Goal: Transaction & Acquisition: Purchase product/service

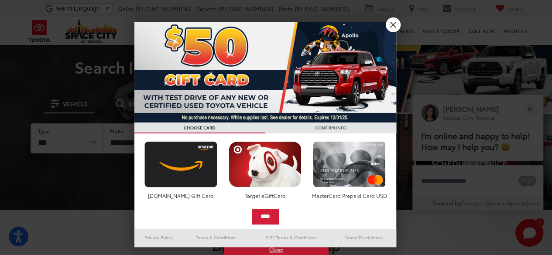
scroll to position [20, 0]
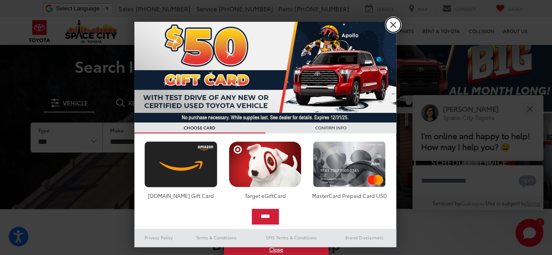
click at [391, 24] on link "X" at bounding box center [393, 24] width 15 height 15
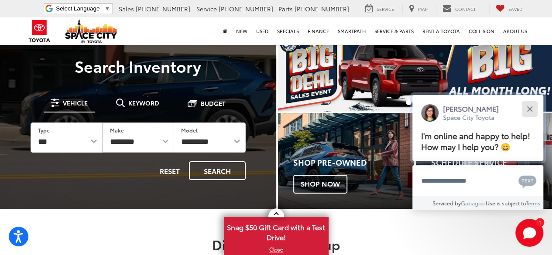
click at [530, 110] on div "Close" at bounding box center [530, 109] width 6 height 6
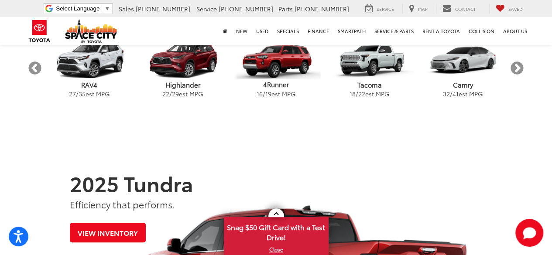
scroll to position [207, 0]
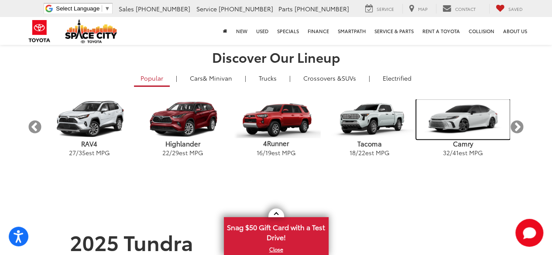
click at [459, 123] on img "carousel" at bounding box center [462, 120] width 93 height 40
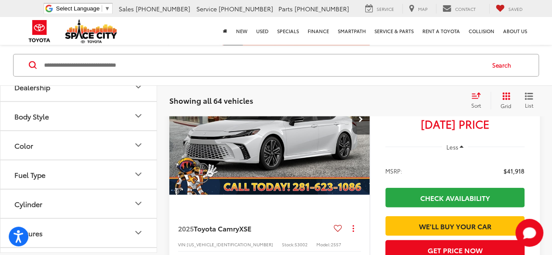
scroll to position [189, 0]
click at [119, 133] on button "Color" at bounding box center [78, 145] width 157 height 28
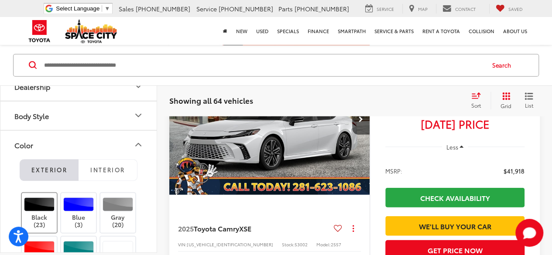
click at [42, 201] on div at bounding box center [39, 205] width 31 height 14
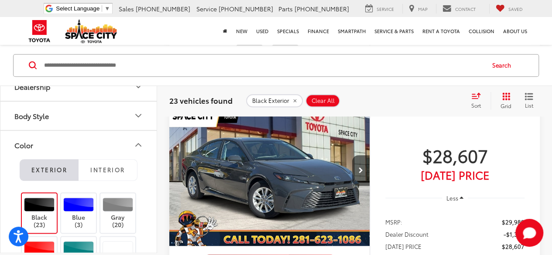
scroll to position [438, 0]
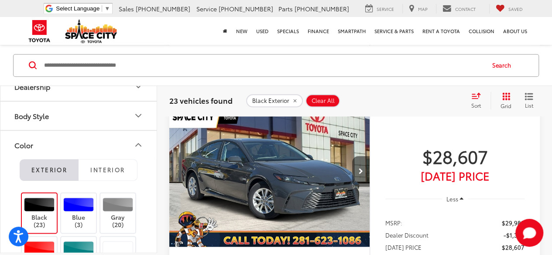
click at [361, 175] on icon "Next image" at bounding box center [361, 171] width 4 height 6
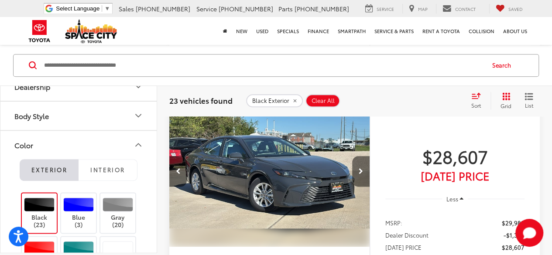
click at [361, 175] on icon "Next image" at bounding box center [361, 171] width 4 height 6
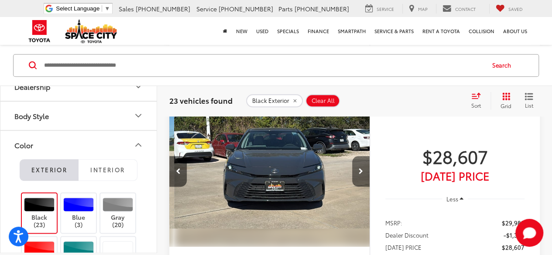
scroll to position [0, 403]
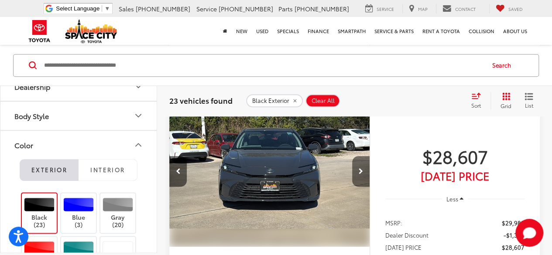
click at [361, 175] on icon "Next image" at bounding box center [361, 171] width 4 height 6
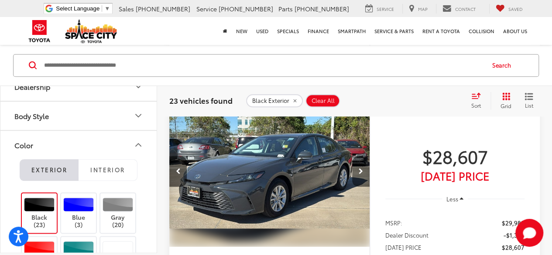
click at [361, 175] on icon "Next image" at bounding box center [361, 171] width 4 height 6
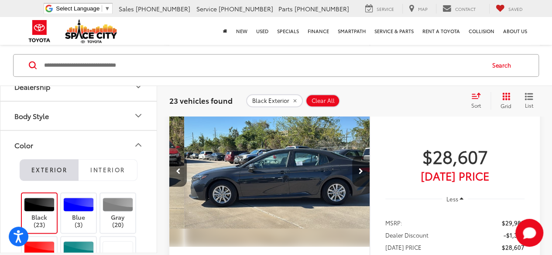
scroll to position [0, 806]
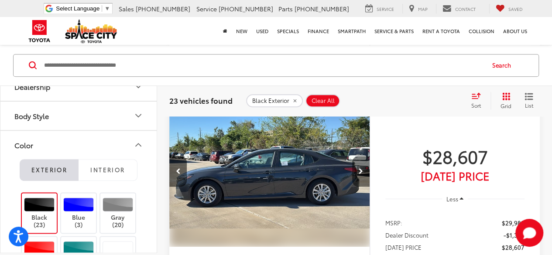
click at [361, 175] on icon "Next image" at bounding box center [361, 171] width 4 height 6
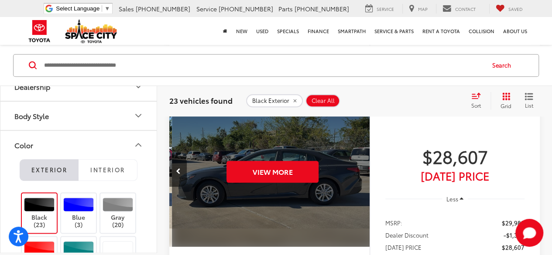
scroll to position [0, 1007]
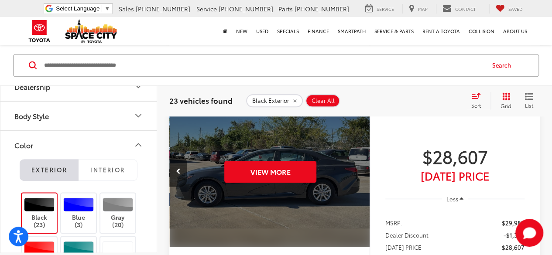
click at [361, 184] on div "View More" at bounding box center [271, 171] width 202 height 151
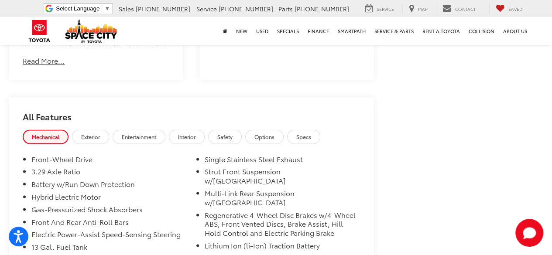
scroll to position [725, 0]
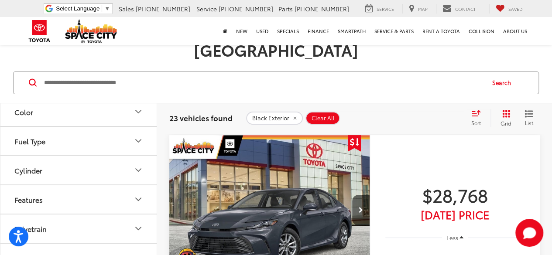
scroll to position [243, 0]
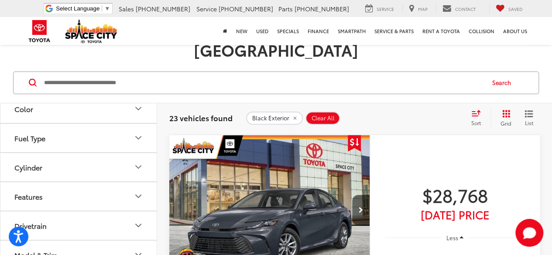
click at [137, 124] on button "Fuel Type" at bounding box center [78, 138] width 157 height 28
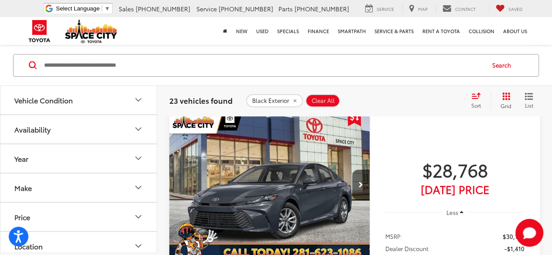
scroll to position [108, 0]
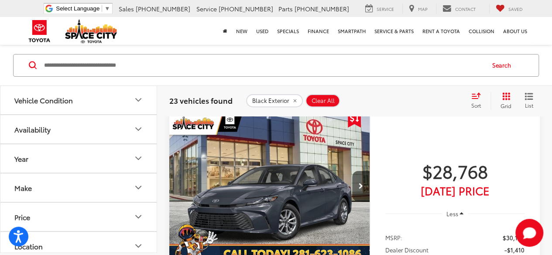
click at [253, 199] on img "2025 Toyota Camry LE 0" at bounding box center [270, 186] width 202 height 151
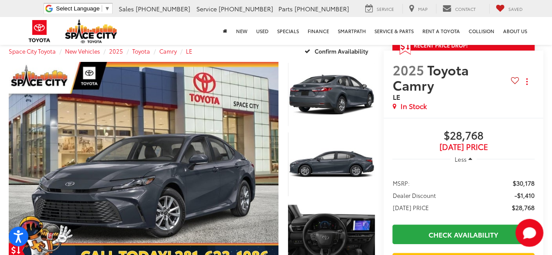
scroll to position [86, 0]
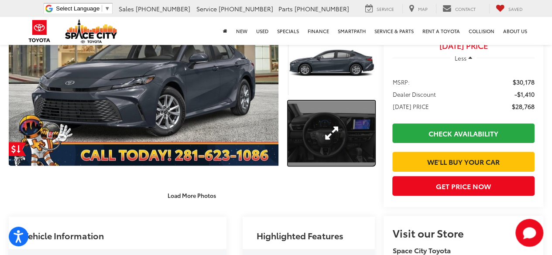
click at [323, 132] on link "Expand Photo 3" at bounding box center [331, 133] width 87 height 65
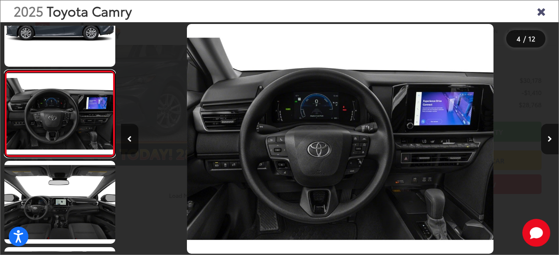
scroll to position [0, 1313]
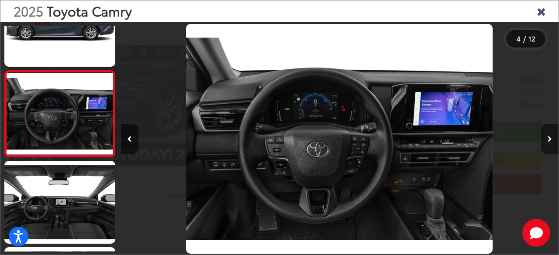
click at [552, 143] on button "Next image" at bounding box center [549, 139] width 17 height 31
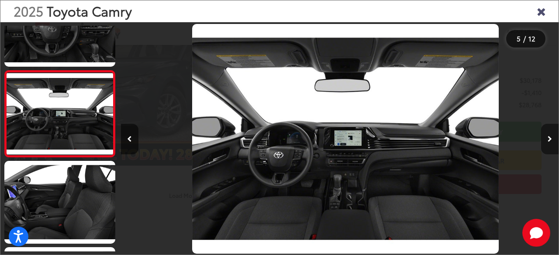
scroll to position [0, 1751]
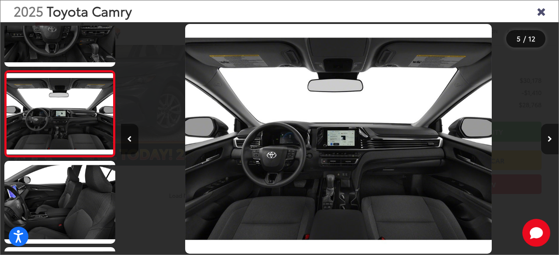
click at [552, 143] on button "Next image" at bounding box center [549, 139] width 17 height 31
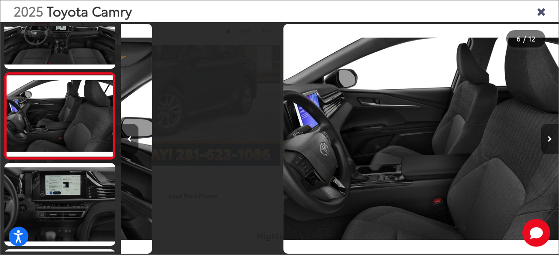
scroll to position [388, 0]
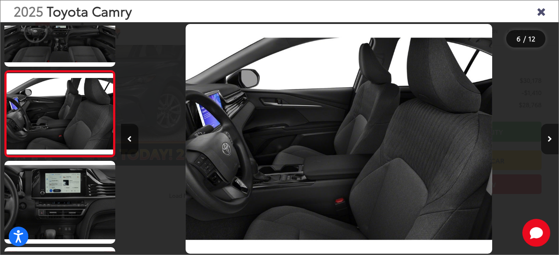
click at [552, 143] on button "Next image" at bounding box center [549, 139] width 17 height 31
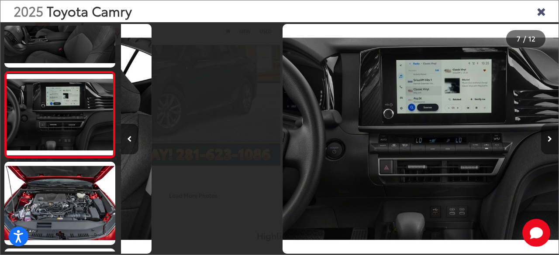
scroll to position [475, 0]
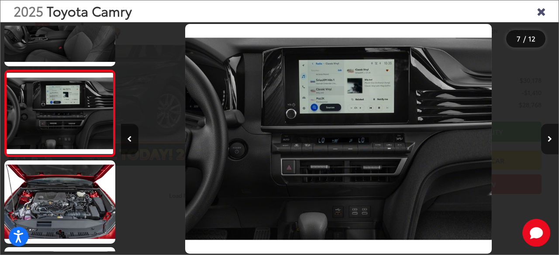
click at [552, 143] on button "Next image" at bounding box center [549, 139] width 17 height 31
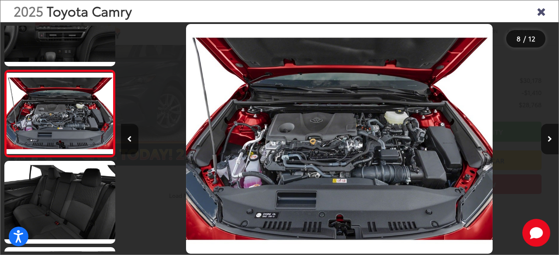
scroll to position [0, 3064]
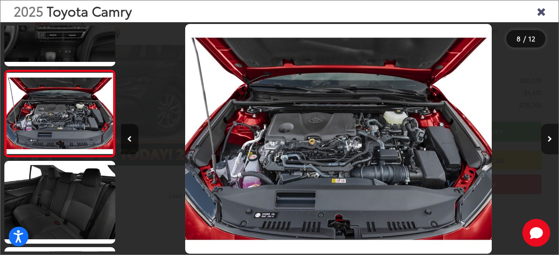
click at [552, 152] on button "Next image" at bounding box center [549, 139] width 17 height 31
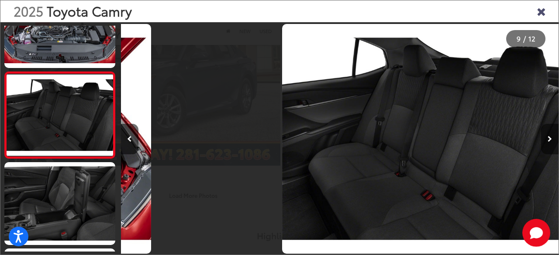
scroll to position [648, 0]
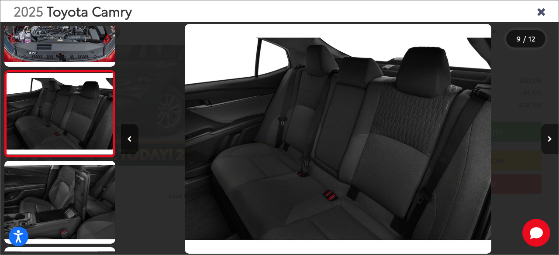
click at [552, 152] on button "Next image" at bounding box center [549, 139] width 17 height 31
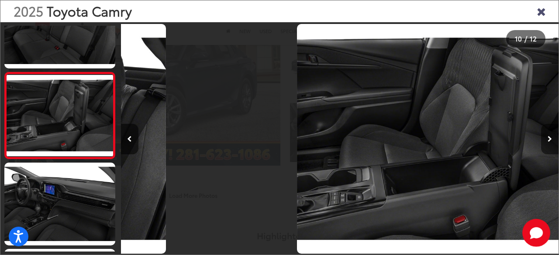
scroll to position [735, 0]
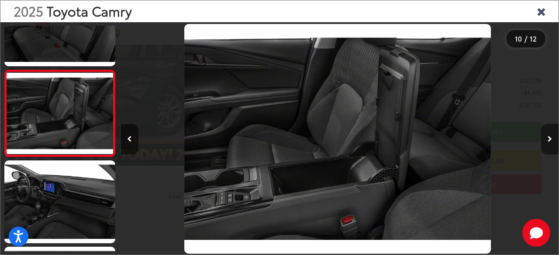
click at [552, 152] on button "Next image" at bounding box center [549, 139] width 17 height 31
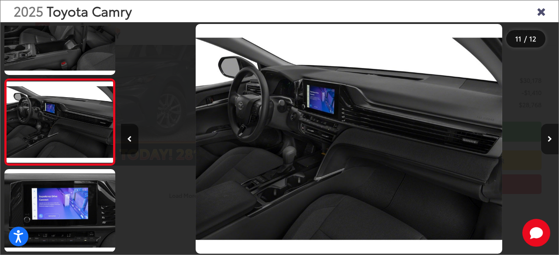
scroll to position [0, 4377]
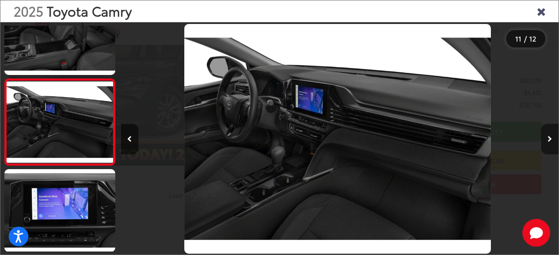
click at [552, 152] on button "Next image" at bounding box center [549, 139] width 17 height 31
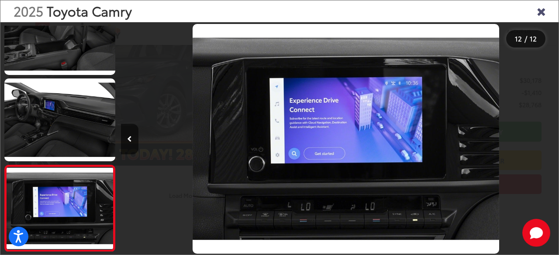
scroll to position [0, 4814]
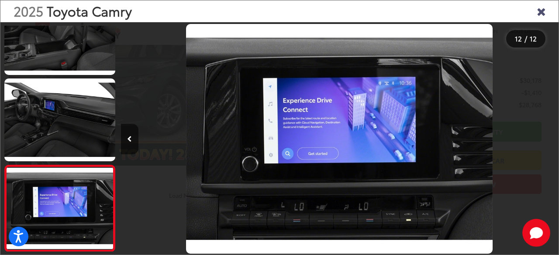
click at [552, 151] on div at bounding box center [504, 138] width 110 height 233
click at [540, 13] on icon "Close gallery" at bounding box center [540, 10] width 9 height 11
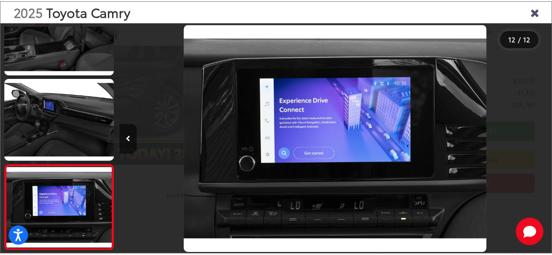
scroll to position [0, 0]
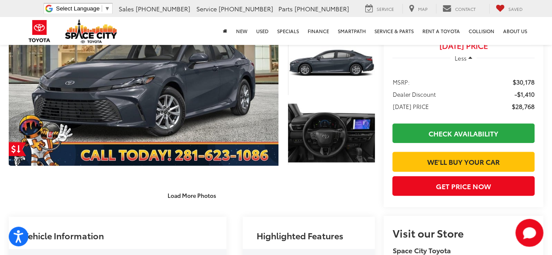
click at [392, 148] on capital-one-entry-button at bounding box center [392, 148] width 0 height 0
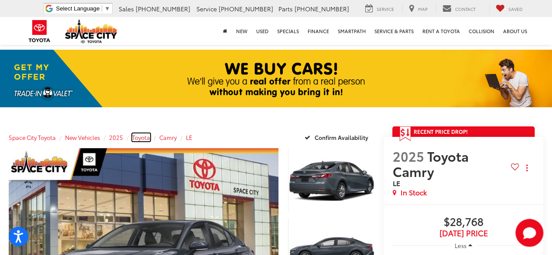
click at [145, 137] on span "Toyota" at bounding box center [141, 138] width 18 height 8
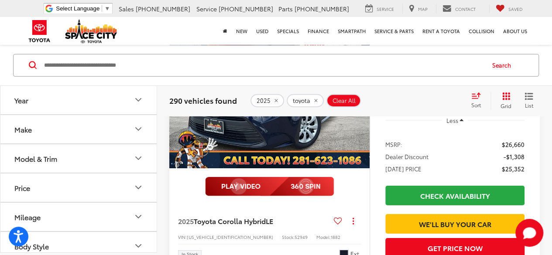
scroll to position [3000, 0]
